Goal: Find specific page/section: Find specific page/section

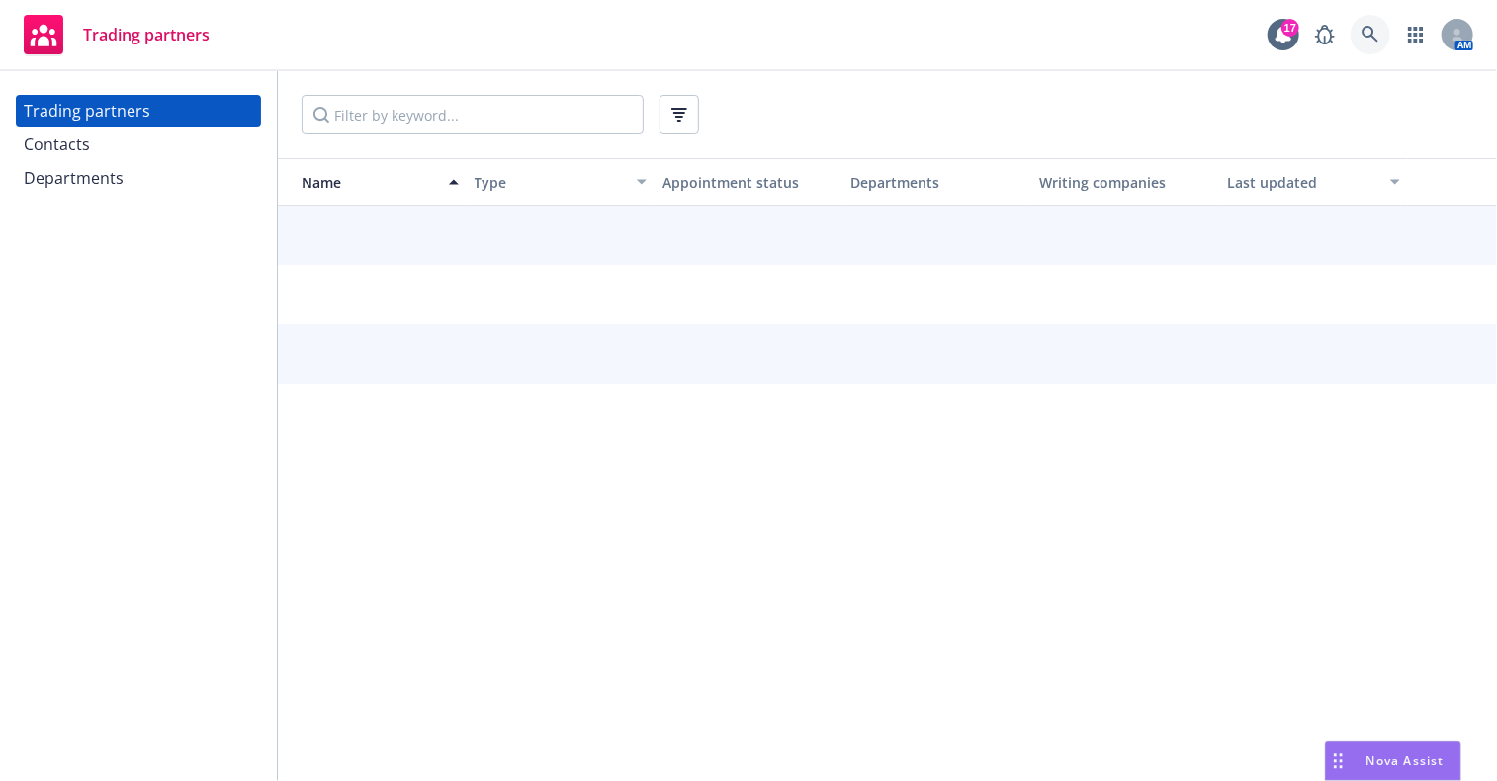
click at [1380, 40] on link at bounding box center [1371, 35] width 40 height 40
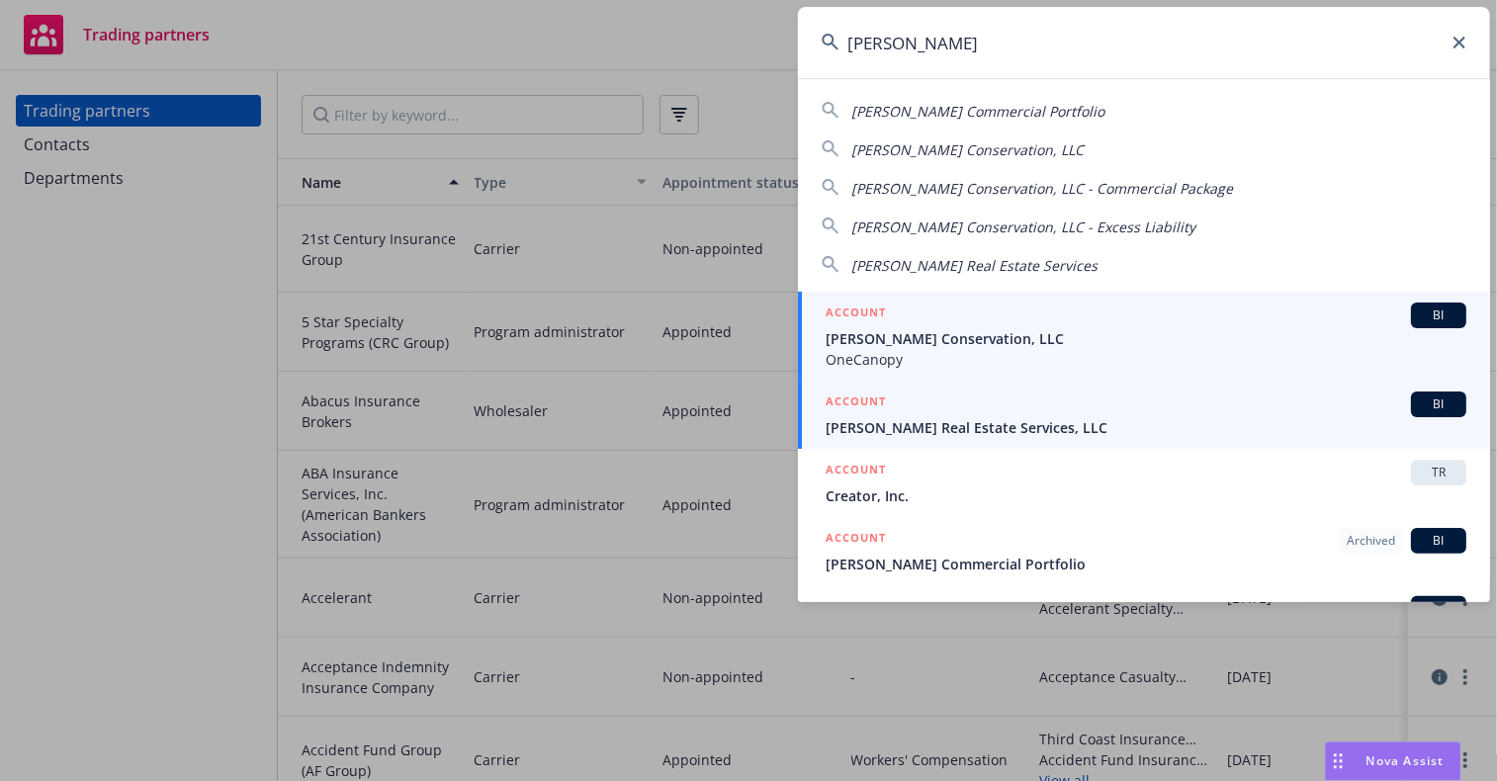
type input "[PERSON_NAME]"
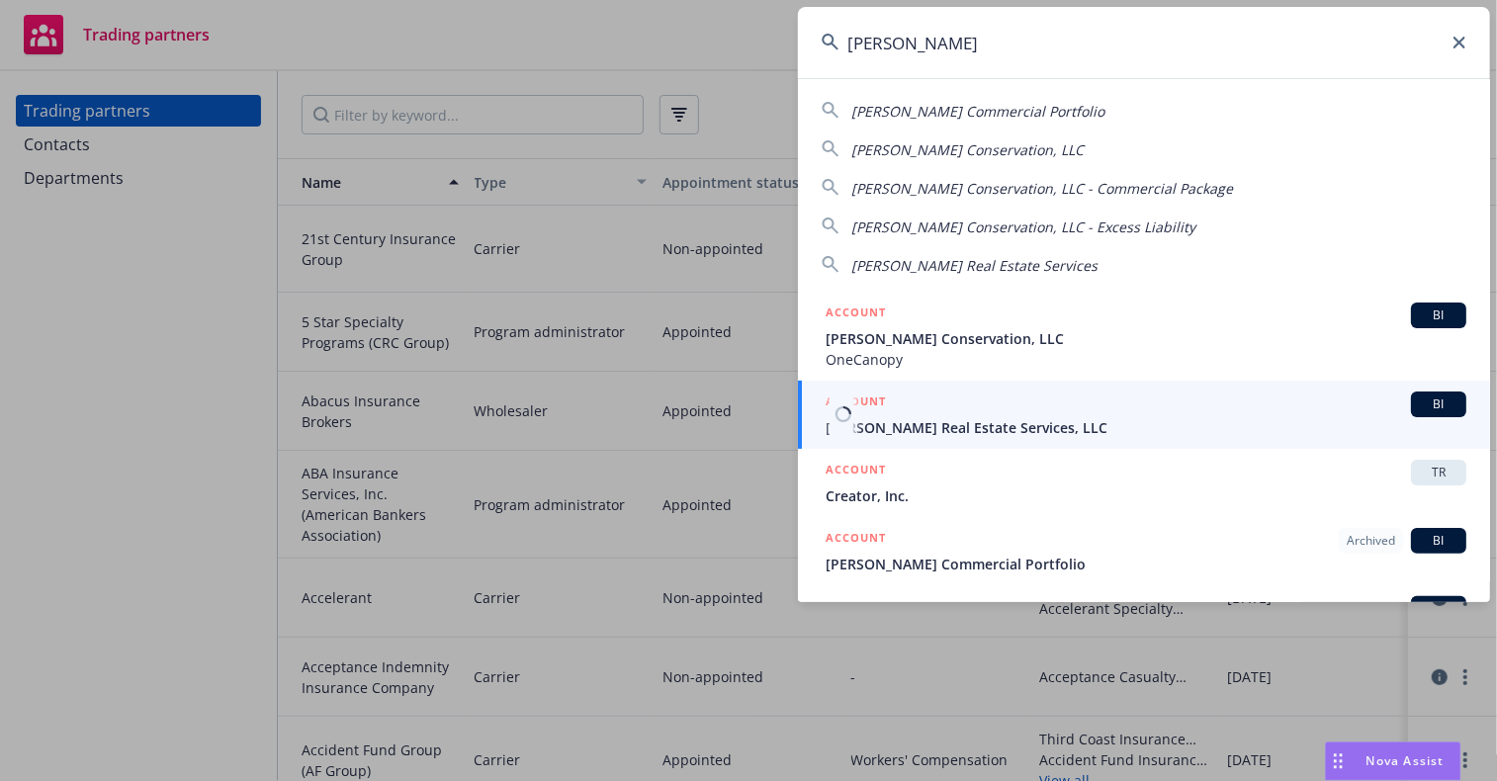
click at [1140, 416] on div "ACCOUNT BI" at bounding box center [1146, 405] width 641 height 26
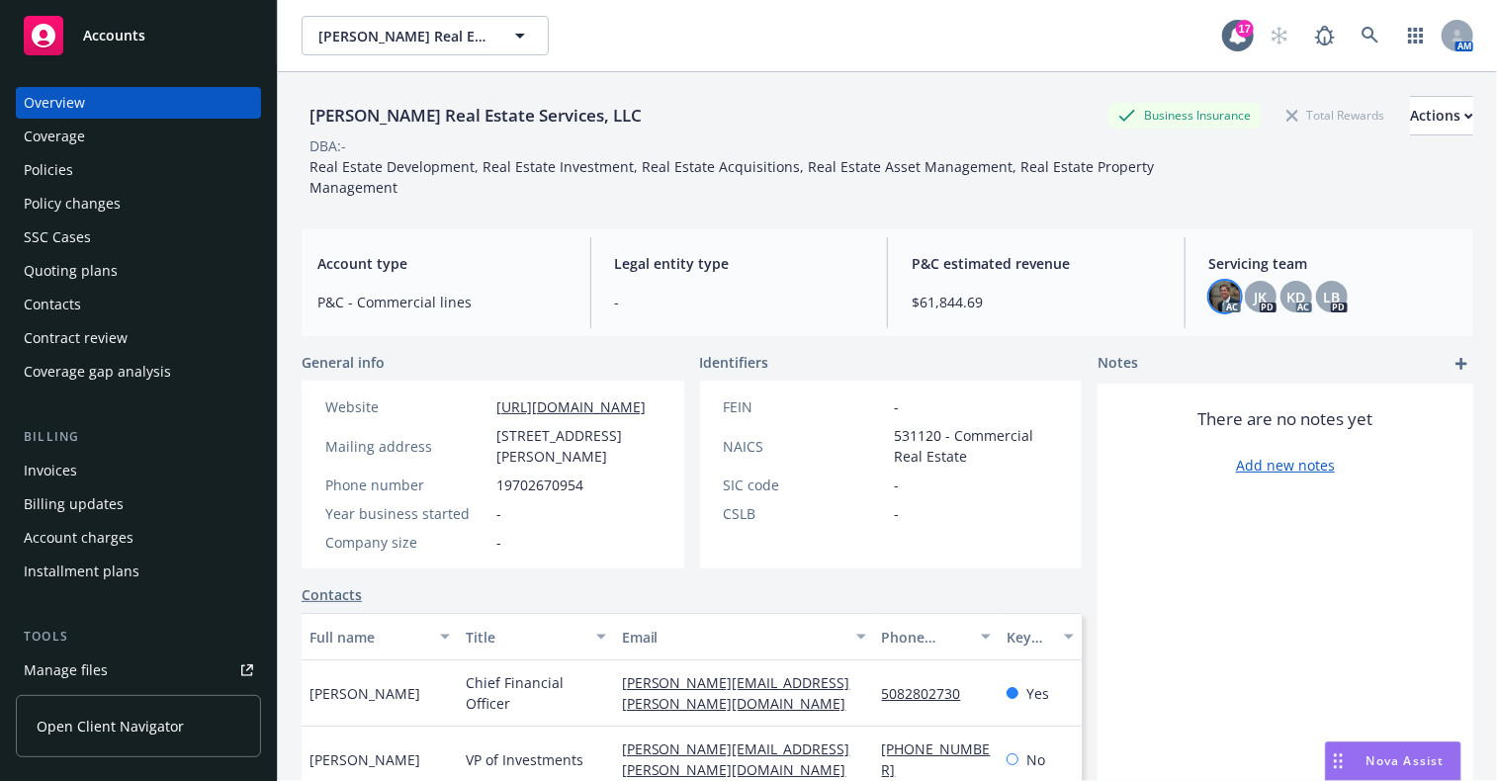
click at [1222, 305] on img at bounding box center [1225, 297] width 32 height 32
click at [1254, 302] on span "JK" at bounding box center [1260, 297] width 13 height 21
click at [1286, 303] on span "KD" at bounding box center [1295, 297] width 19 height 21
click at [1337, 299] on div "AC JK PD KD AC LB PD" at bounding box center [1333, 297] width 249 height 32
click at [1323, 299] on span "LB" at bounding box center [1331, 297] width 17 height 21
